Goal: Task Accomplishment & Management: Manage account settings

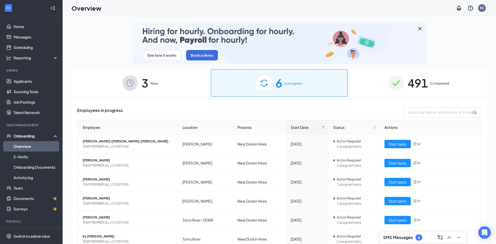
click at [428, 241] on div "SMS Messages 6" at bounding box center [423, 238] width 80 height 8
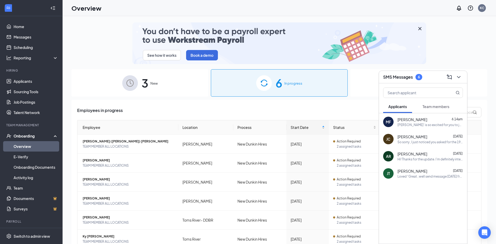
click at [436, 108] on span "Team members" at bounding box center [436, 106] width 27 height 5
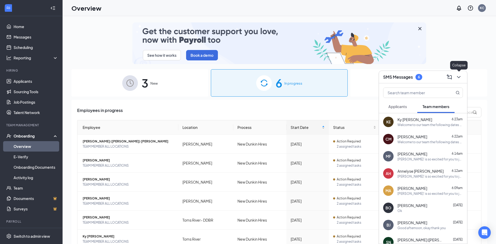
click at [459, 77] on icon "ChevronDown" at bounding box center [458, 77] width 3 height 2
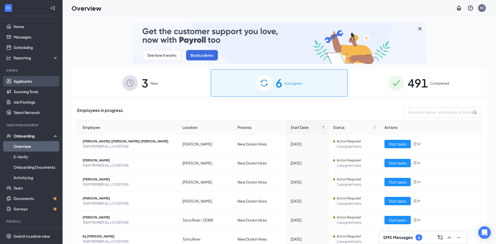
click at [20, 77] on link "Applicants" at bounding box center [36, 81] width 45 height 10
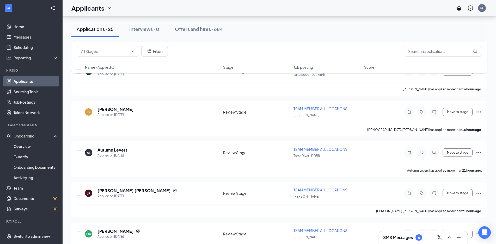
scroll to position [256, 0]
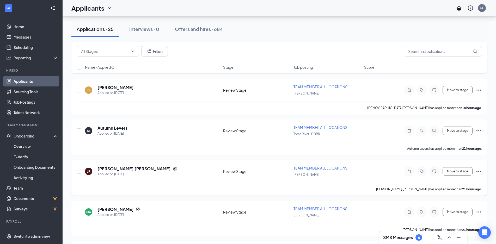
click at [309, 171] on div "TEAM MEMBER ALL LOCATIONS [PERSON_NAME]" at bounding box center [328, 172] width 68 height 12
click at [309, 169] on span "TEAM MEMBER ALL LOCATIONS" at bounding box center [321, 168] width 54 height 5
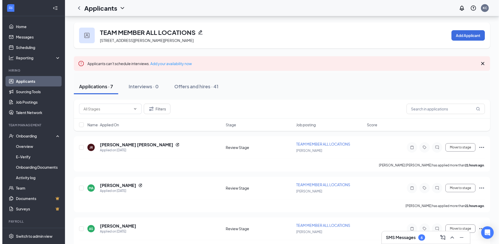
scroll to position [28, 0]
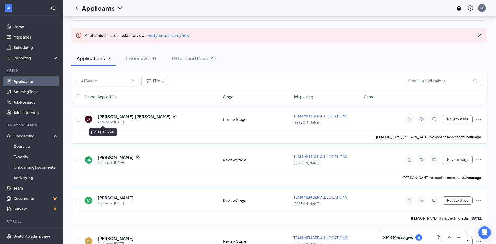
click at [104, 120] on div "Applied on [DATE]" at bounding box center [138, 122] width 80 height 5
click at [104, 118] on h5 "[PERSON_NAME] [PERSON_NAME]" at bounding box center [134, 117] width 73 height 6
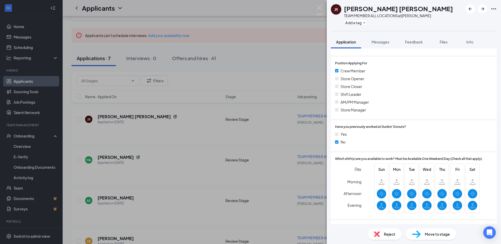
scroll to position [214, 0]
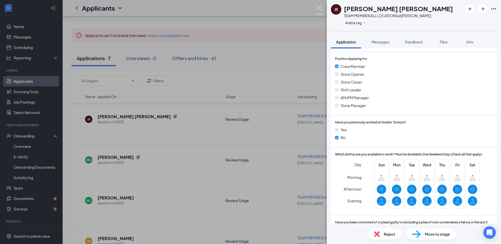
click at [320, 7] on img at bounding box center [319, 10] width 7 height 10
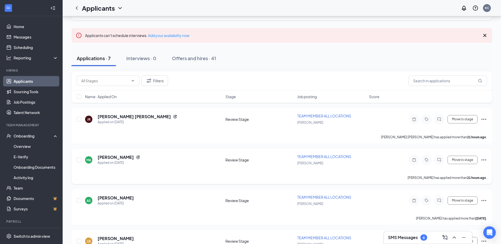
click at [115, 157] on h5 "[PERSON_NAME]" at bounding box center [116, 158] width 36 height 6
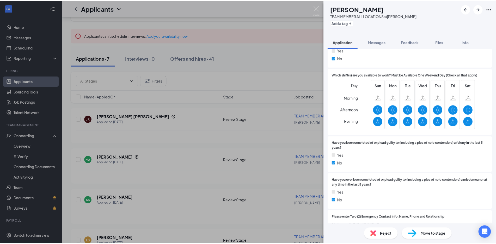
scroll to position [313, 0]
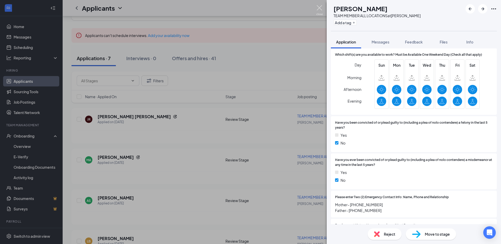
click at [319, 8] on img at bounding box center [319, 10] width 7 height 10
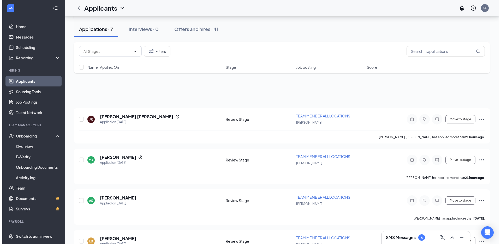
scroll to position [120, 0]
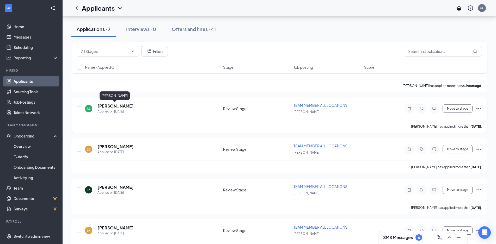
click at [108, 107] on h5 "[PERSON_NAME]" at bounding box center [116, 106] width 36 height 6
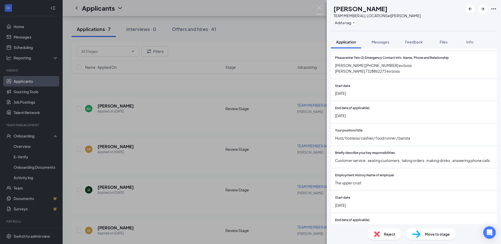
scroll to position [455, 0]
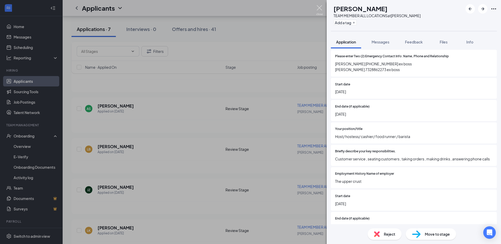
click at [318, 8] on img at bounding box center [319, 10] width 7 height 10
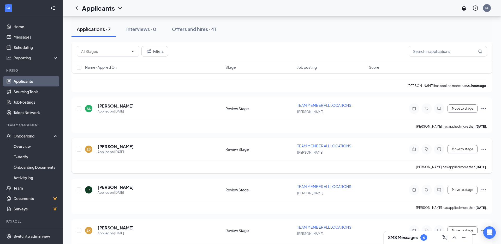
click at [118, 147] on h5 "[PERSON_NAME]" at bounding box center [116, 147] width 36 height 6
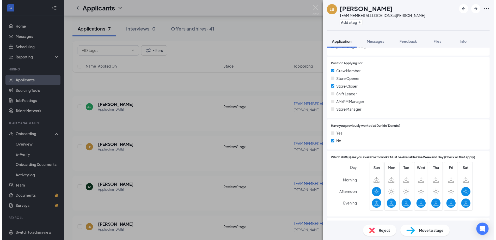
scroll to position [209, 0]
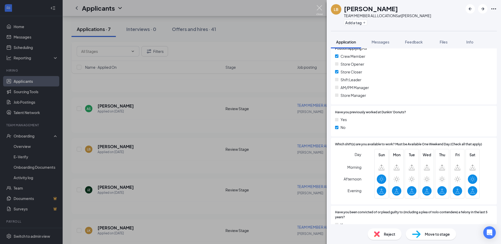
click at [320, 8] on img at bounding box center [319, 10] width 7 height 10
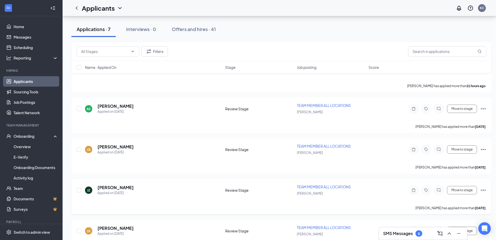
scroll to position [182, 0]
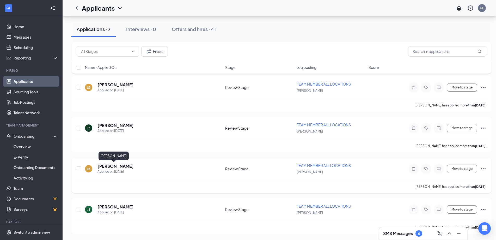
click at [99, 164] on h5 "[PERSON_NAME]" at bounding box center [116, 166] width 36 height 6
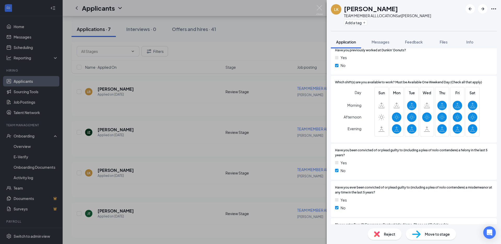
scroll to position [306, 0]
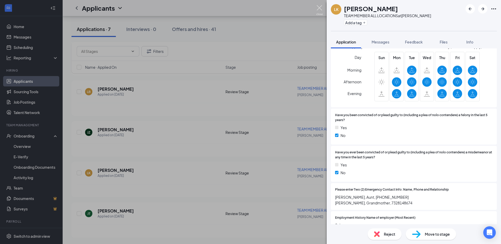
click at [318, 9] on img at bounding box center [319, 10] width 7 height 10
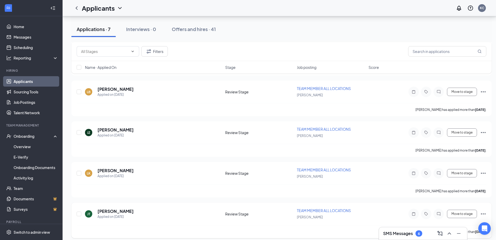
click at [116, 213] on h5 "[PERSON_NAME]" at bounding box center [116, 211] width 36 height 6
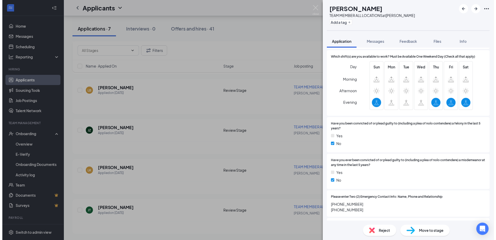
scroll to position [337, 0]
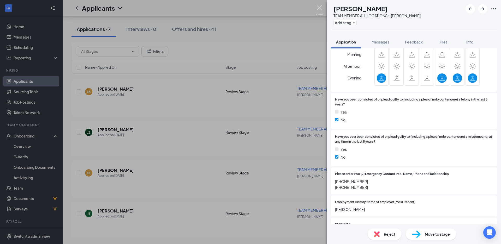
click at [320, 6] on img at bounding box center [319, 10] width 7 height 10
click at [318, 7] on div "Applicants KC" at bounding box center [282, 8] width 438 height 16
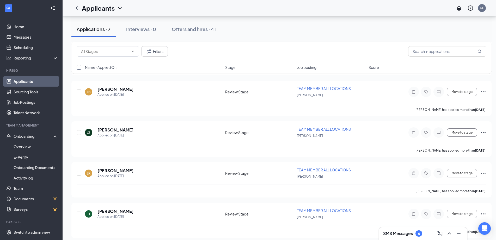
click at [78, 67] on input "checkbox" at bounding box center [79, 67] width 5 height 5
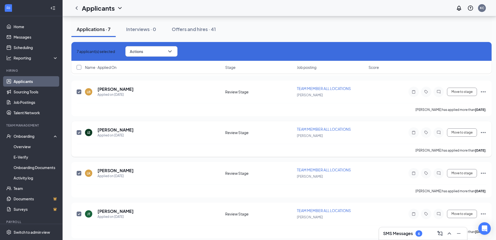
checkbox input "true"
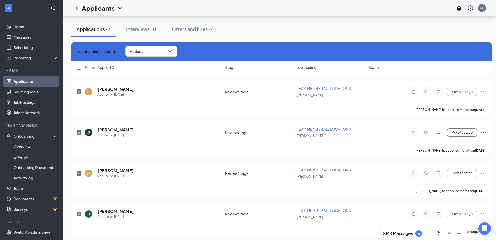
checkbox input "true"
drag, startPoint x: 79, startPoint y: 131, endPoint x: 77, endPoint y: 83, distance: 47.5
click at [94, 114] on div "JR [PERSON_NAME] [PERSON_NAME] Applied on [DATE] Review Stage TEAM MEMBER ALL L…" at bounding box center [281, 99] width 420 height 280
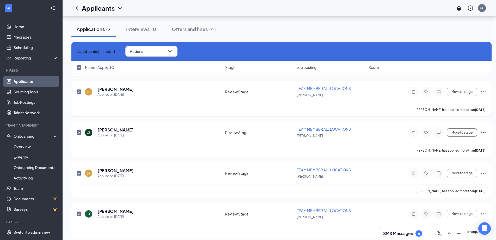
click at [81, 91] on input "checkbox" at bounding box center [79, 91] width 5 height 5
checkbox input "false"
click at [78, 173] on input "checkbox" at bounding box center [79, 173] width 5 height 5
checkbox input "false"
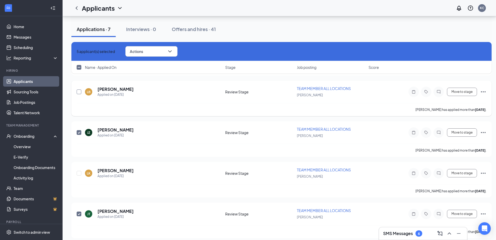
click at [79, 90] on input "checkbox" at bounding box center [79, 91] width 5 height 5
checkbox input "true"
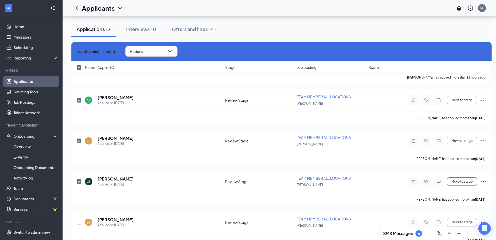
scroll to position [118, 0]
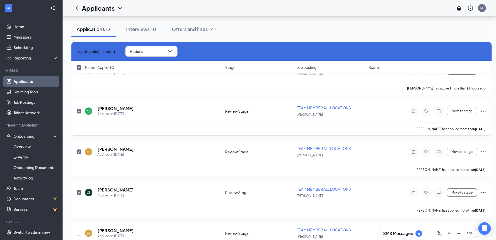
click at [76, 114] on div "AS [PERSON_NAME] Applied on [DATE] Review Stage TEAM MEMBER ALL LOCATIONS [PERS…" at bounding box center [281, 117] width 420 height 35
click at [81, 109] on span at bounding box center [79, 111] width 5 height 5
click at [81, 109] on input "checkbox" at bounding box center [79, 111] width 5 height 5
checkbox input "false"
click at [143, 54] on button "Actions" at bounding box center [151, 51] width 52 height 10
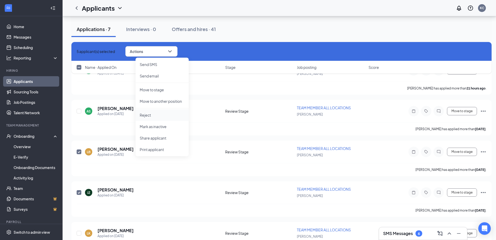
click at [150, 113] on p "Reject" at bounding box center [162, 114] width 45 height 5
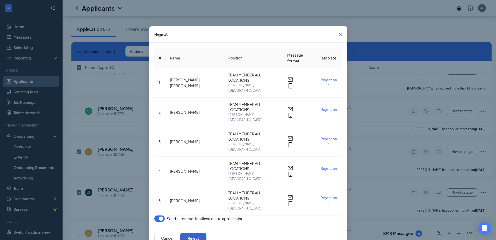
click at [207, 233] on button "Reject" at bounding box center [193, 238] width 26 height 10
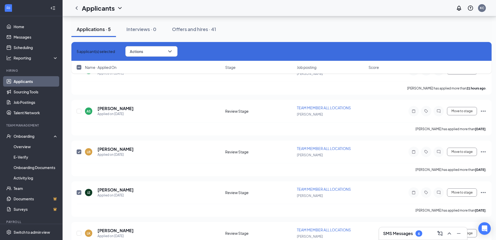
checkbox input "false"
checkbox input "true"
checkbox input "false"
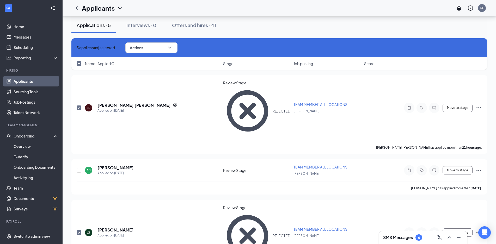
scroll to position [96, 0]
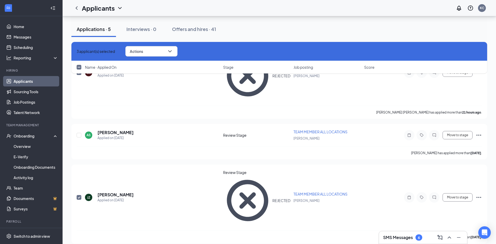
click at [26, 84] on link "Applicants" at bounding box center [36, 81] width 45 height 10
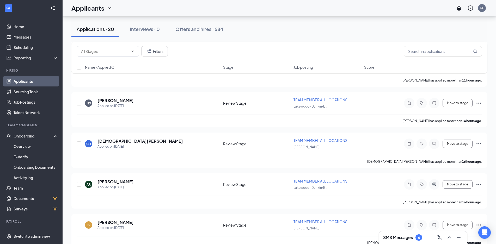
scroll to position [124, 0]
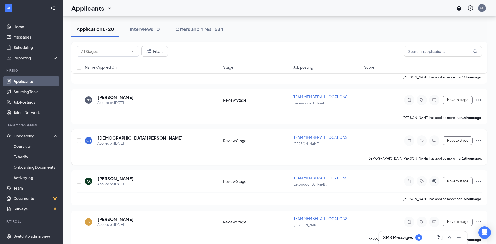
click at [301, 137] on span "TEAM MEMBER ALL LOCATIONS" at bounding box center [321, 137] width 54 height 5
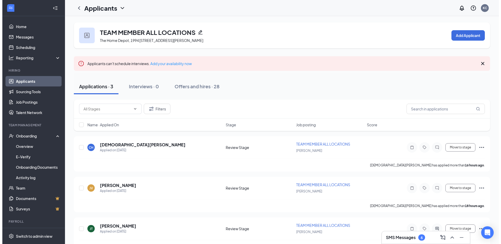
scroll to position [15, 0]
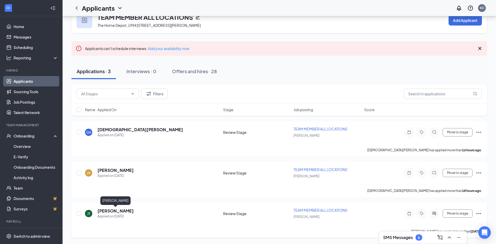
click at [110, 213] on h5 "[PERSON_NAME]" at bounding box center [116, 211] width 36 height 6
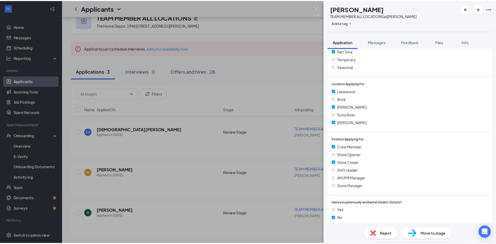
scroll to position [131, 0]
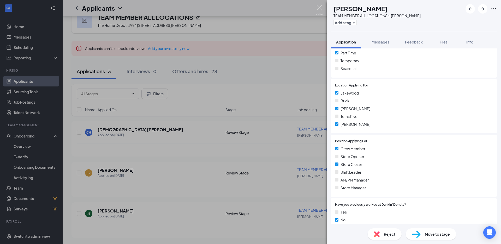
click at [316, 9] on img at bounding box center [319, 10] width 7 height 10
